Goal: Book appointment/travel/reservation

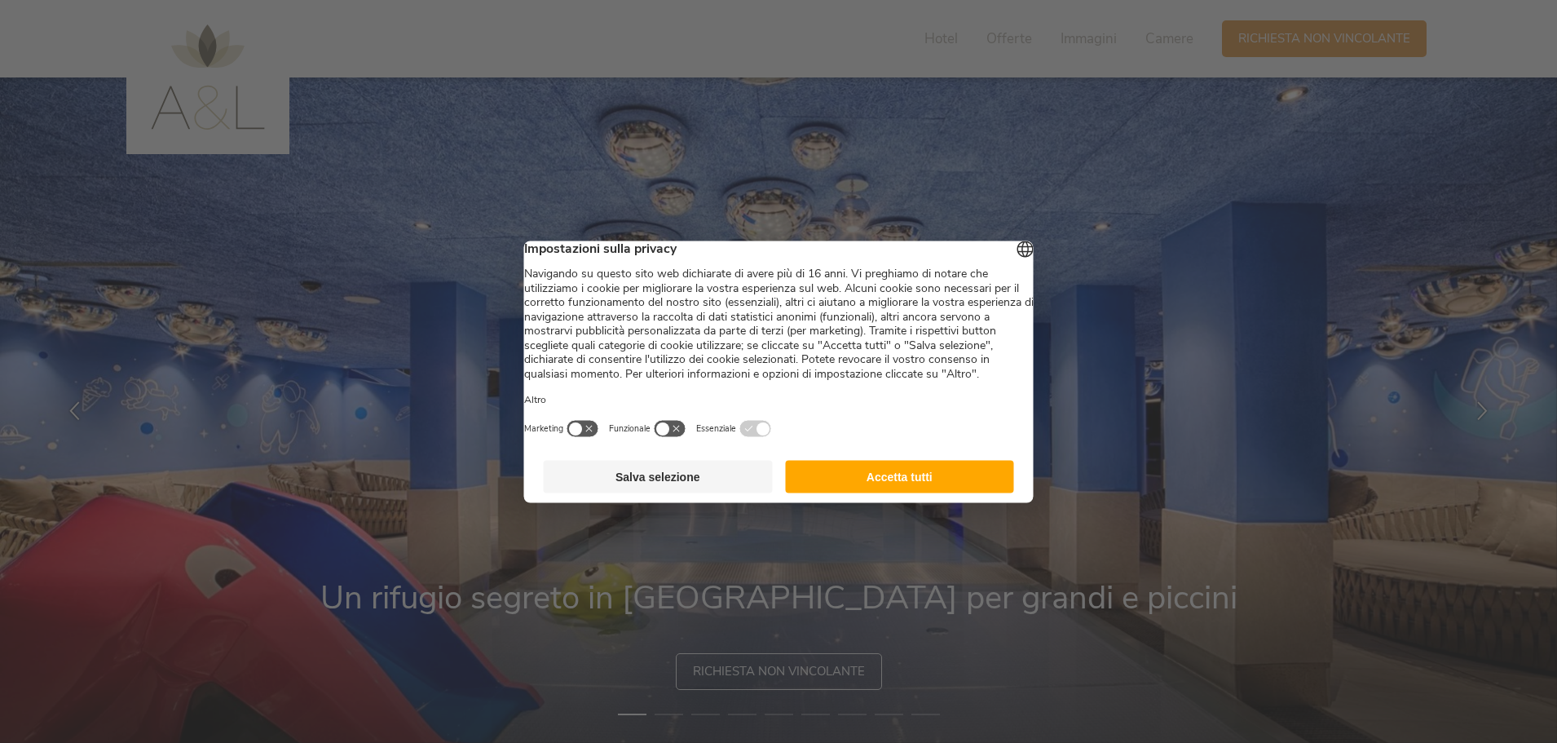
click at [852, 492] on button "Accetta tutti" at bounding box center [899, 476] width 229 height 33
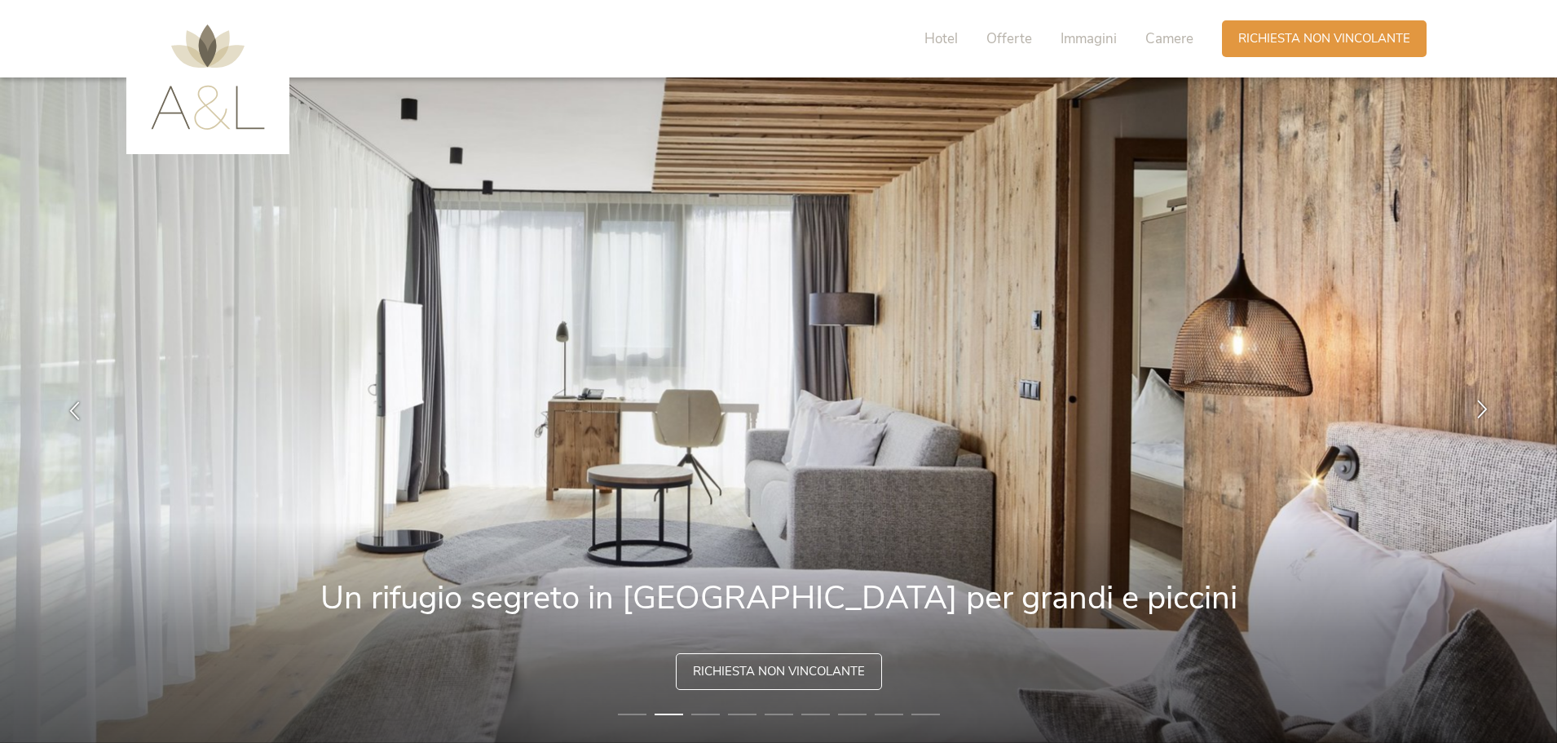
click at [1485, 408] on icon at bounding box center [1482, 409] width 19 height 19
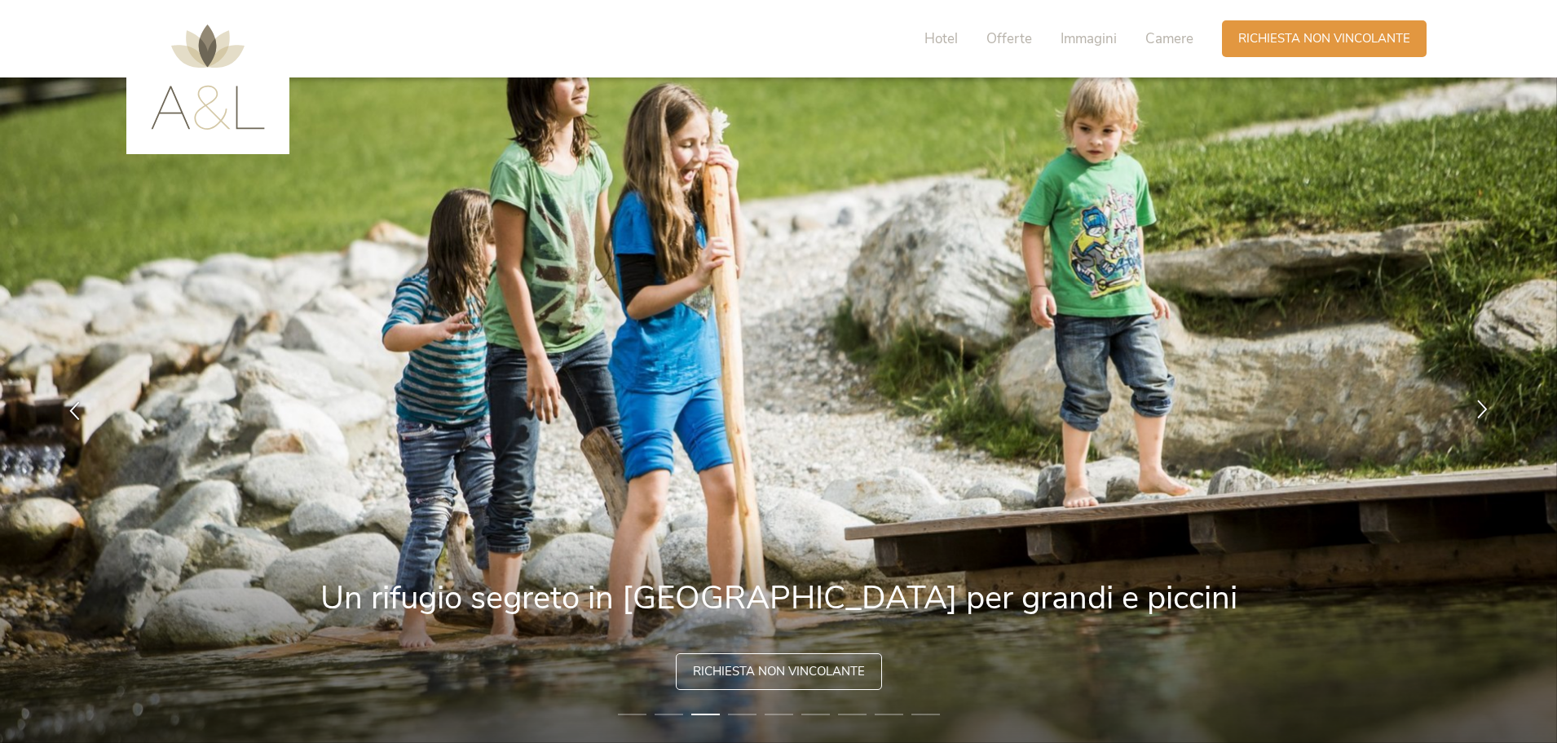
click at [1484, 408] on icon at bounding box center [1482, 409] width 19 height 19
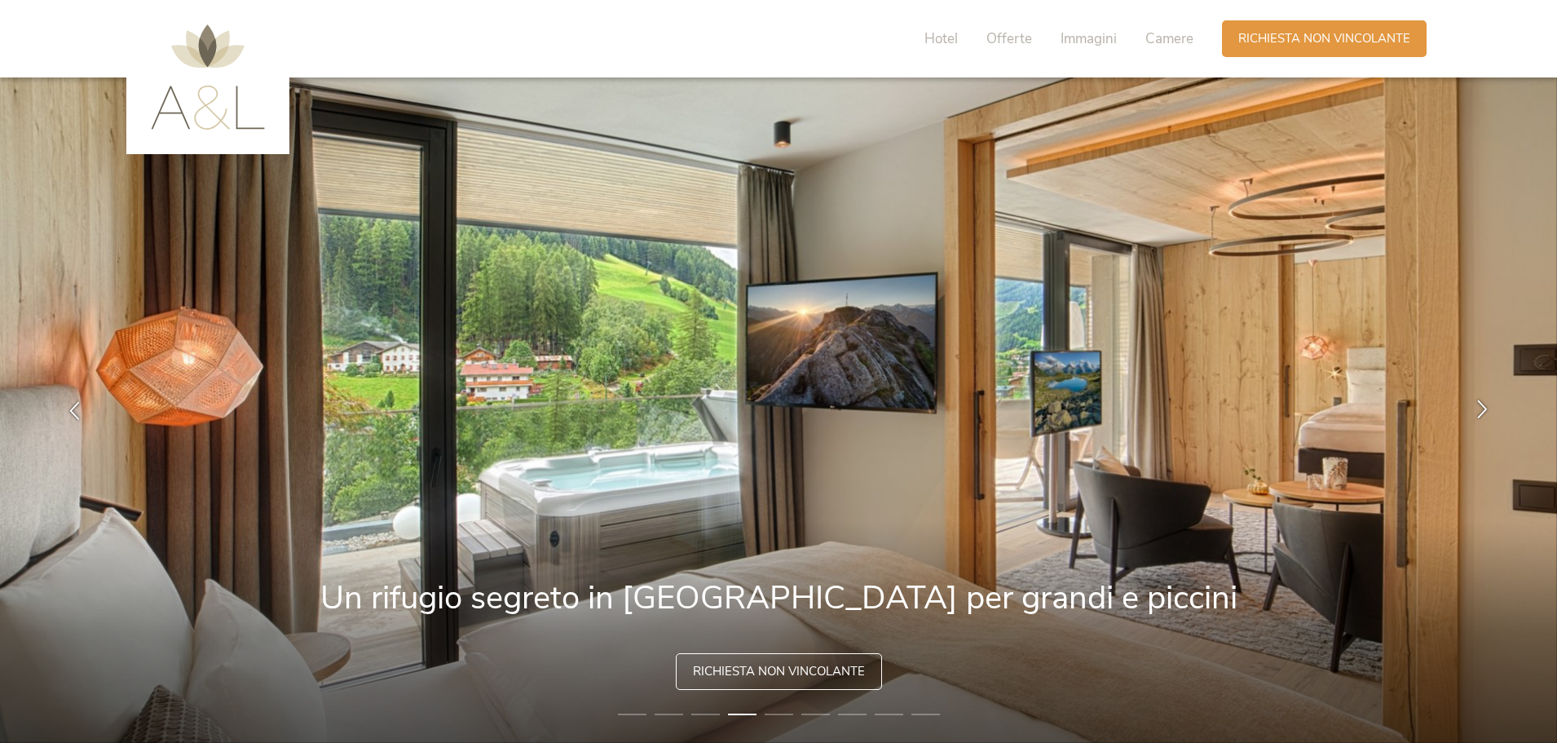
click at [1484, 408] on icon at bounding box center [1482, 409] width 19 height 19
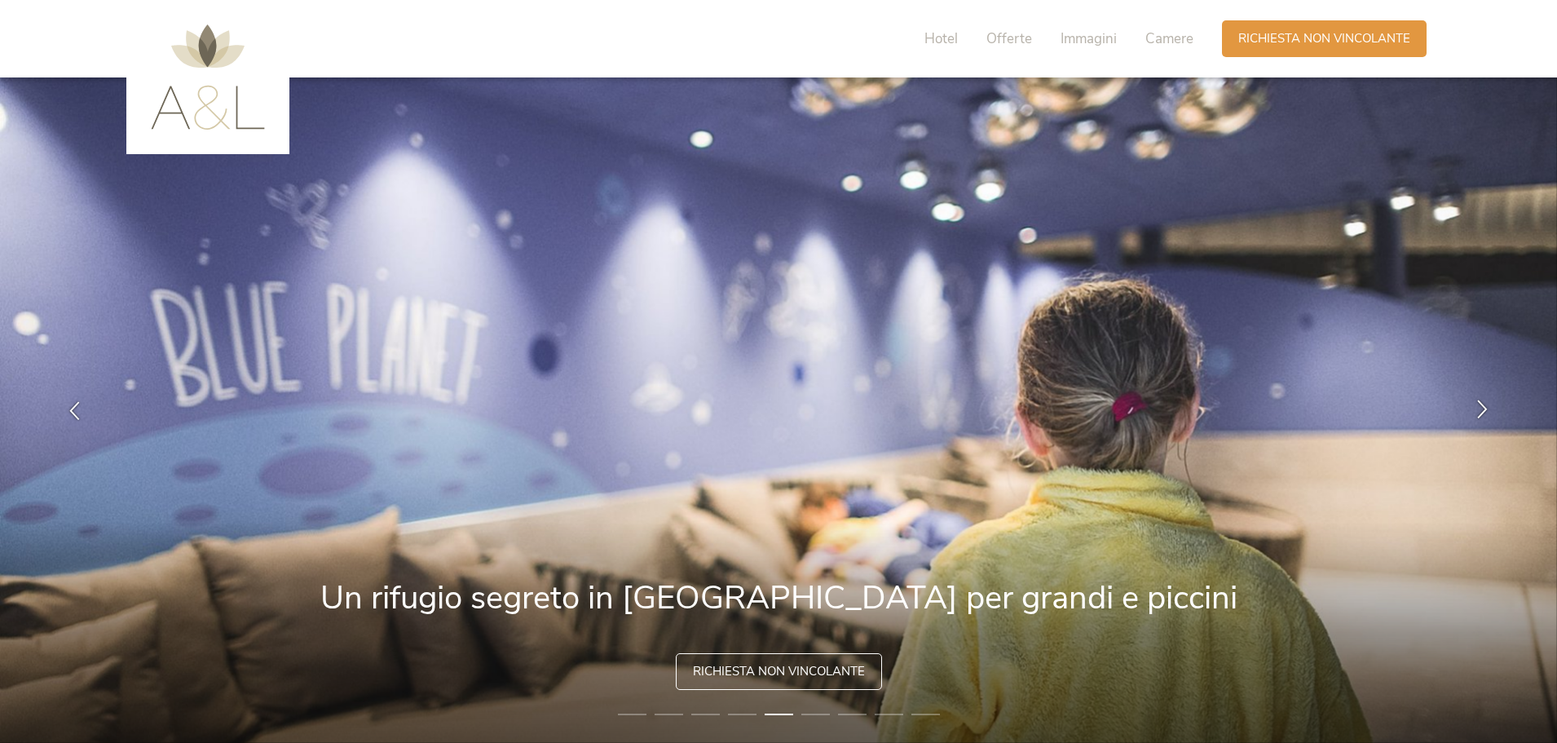
click at [1484, 408] on icon at bounding box center [1482, 409] width 19 height 19
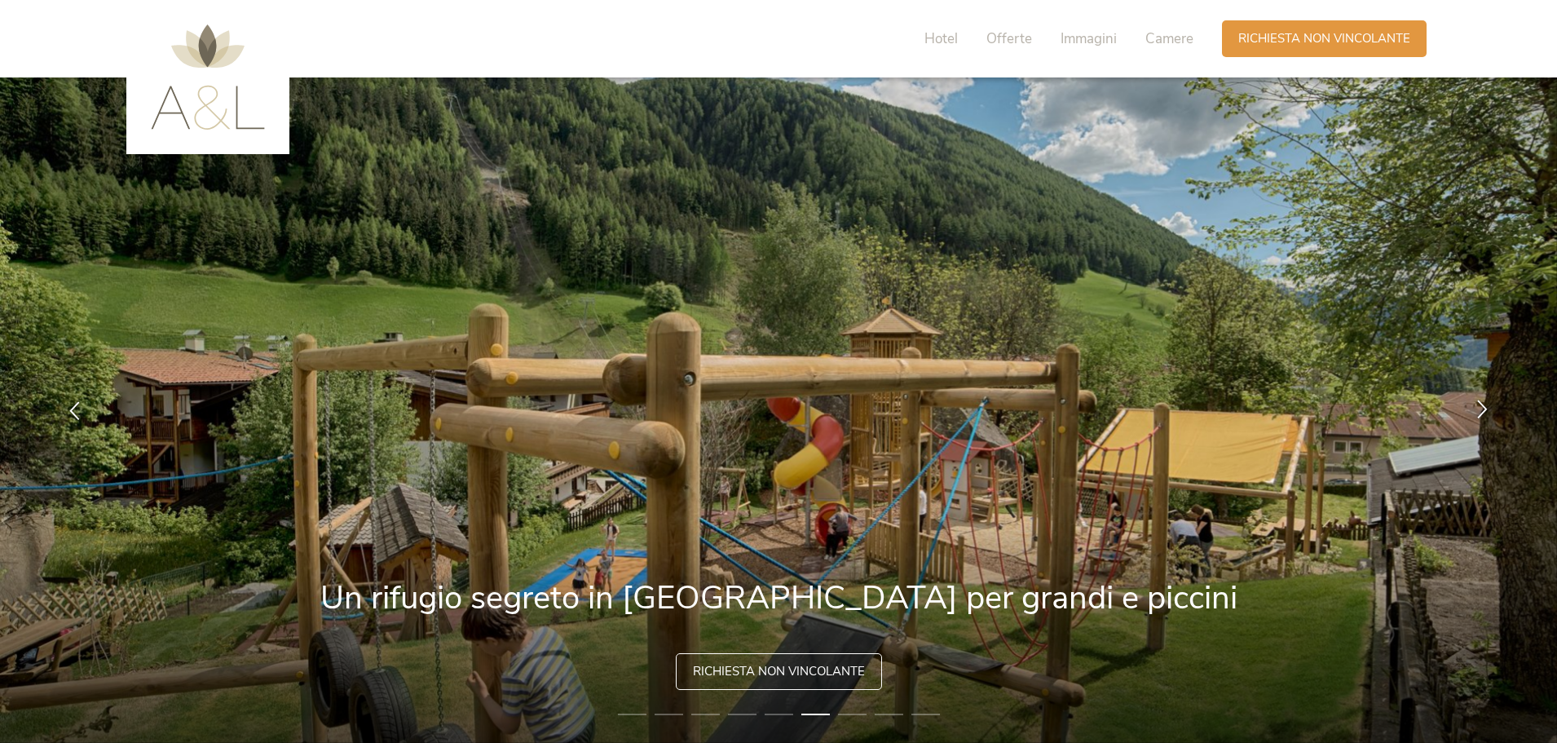
click at [1484, 408] on icon at bounding box center [1482, 409] width 19 height 19
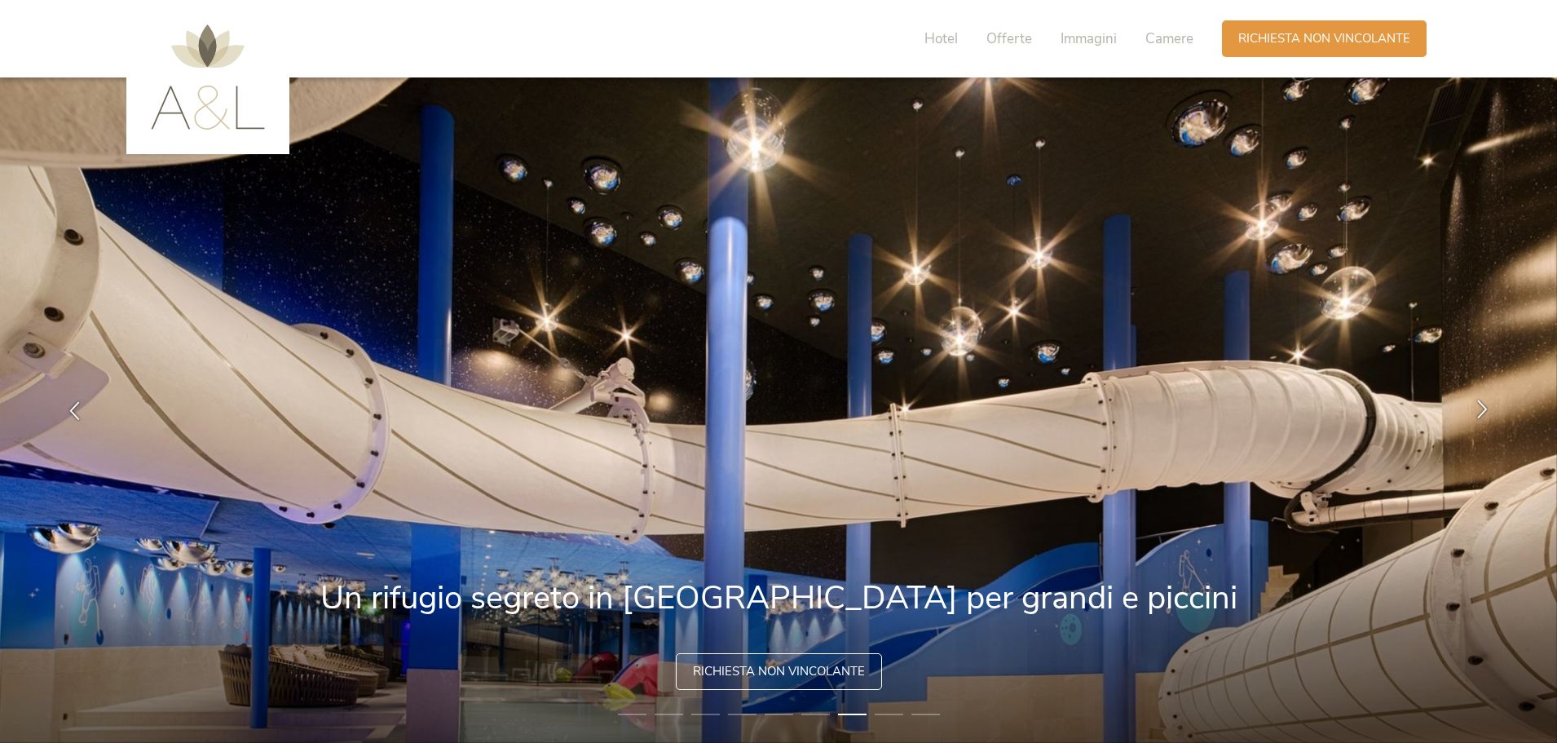
click at [1484, 408] on icon at bounding box center [1482, 409] width 19 height 19
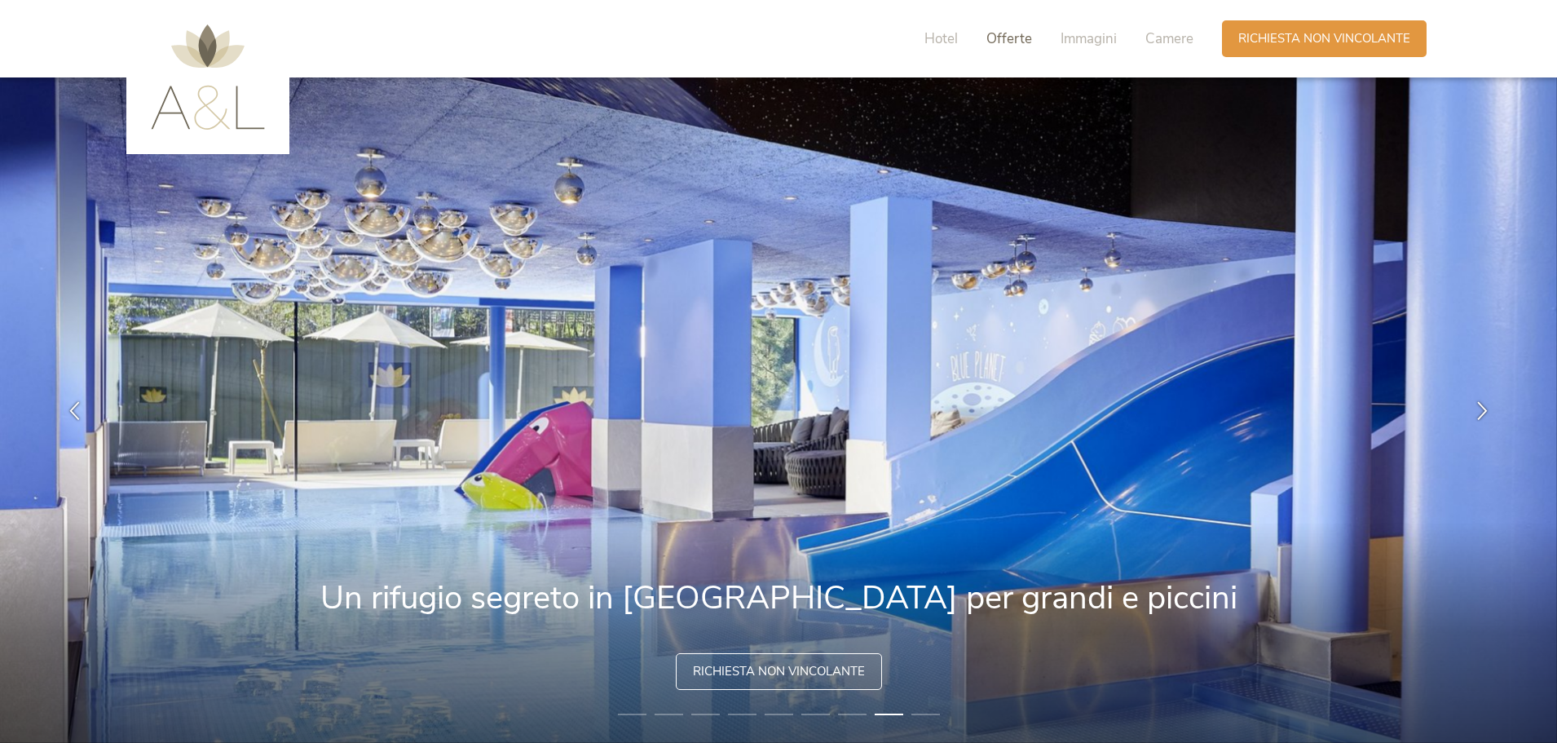
click at [1022, 31] on span "Offerte" at bounding box center [1010, 38] width 46 height 19
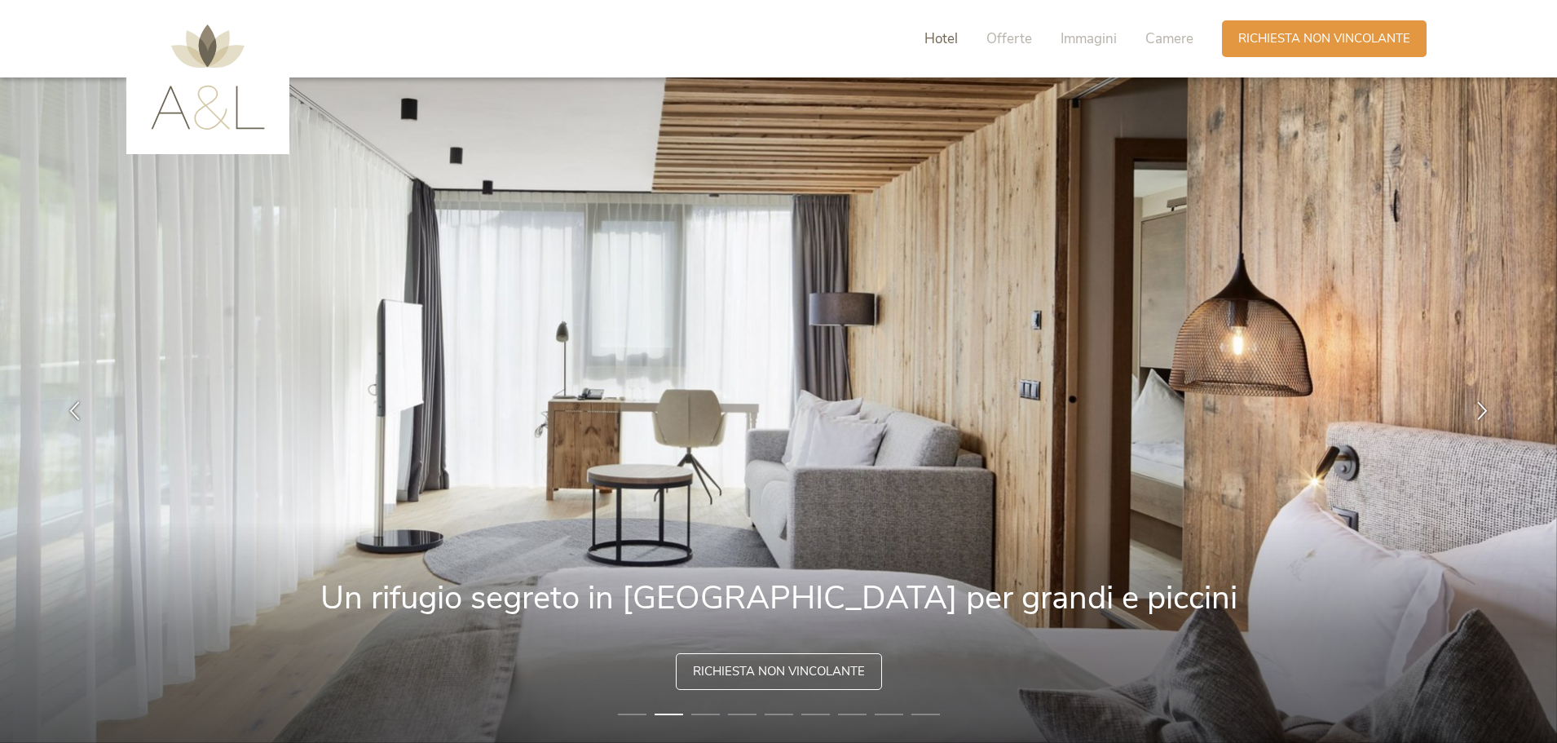
click at [948, 36] on span "Hotel" at bounding box center [941, 38] width 33 height 19
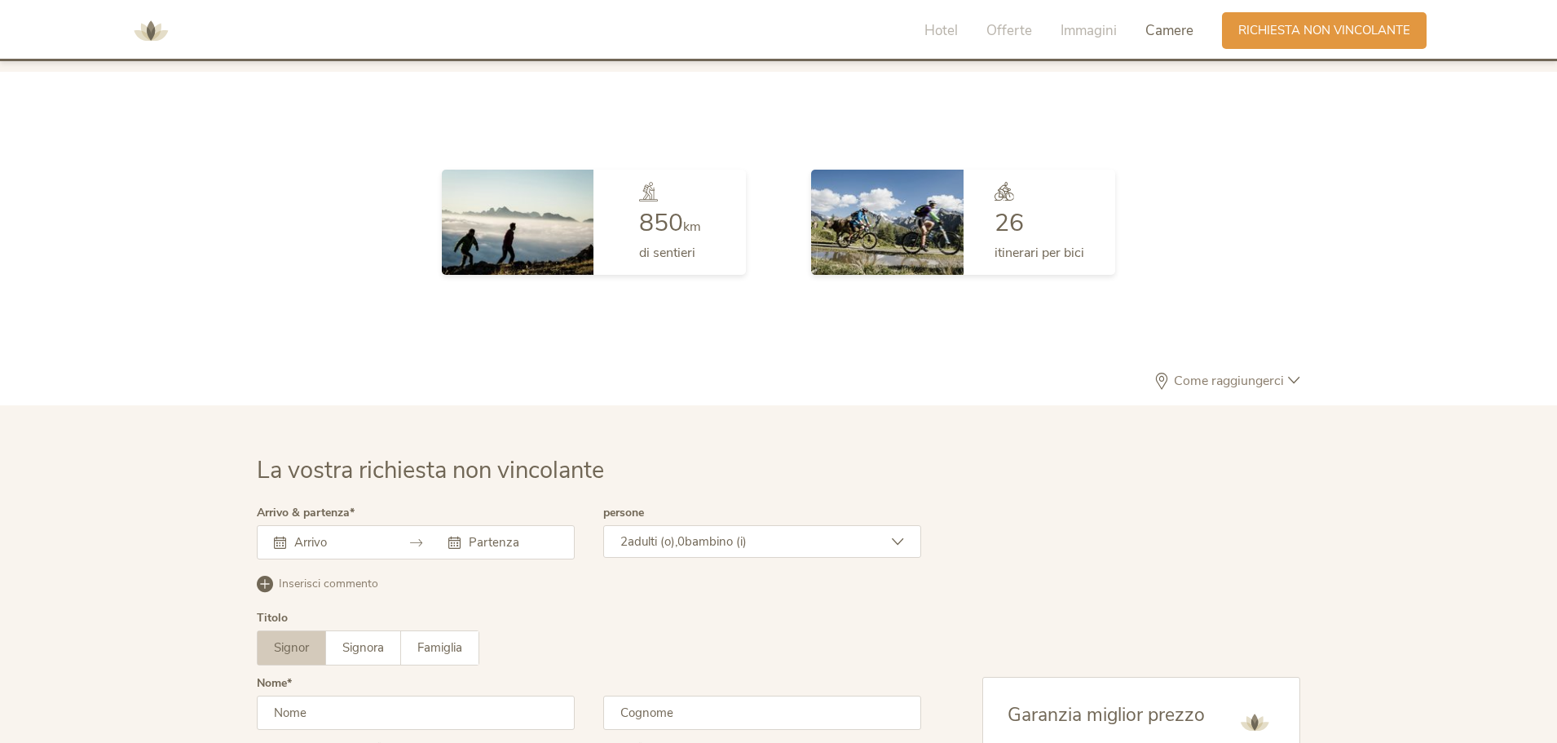
scroll to position [4775, 0]
